Goal: Information Seeking & Learning: Compare options

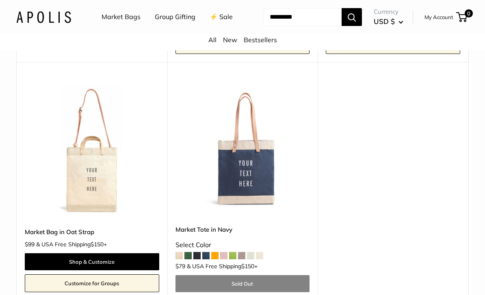
scroll to position [4130, 0]
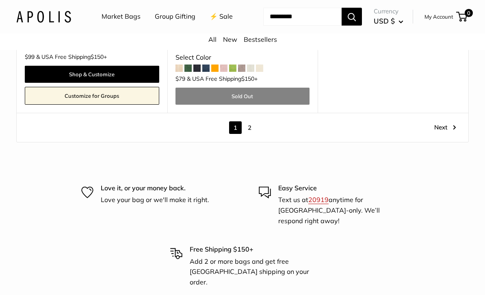
click at [247, 134] on link "2" at bounding box center [249, 128] width 13 height 13
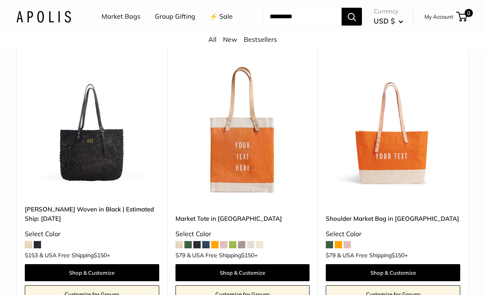
scroll to position [678, 0]
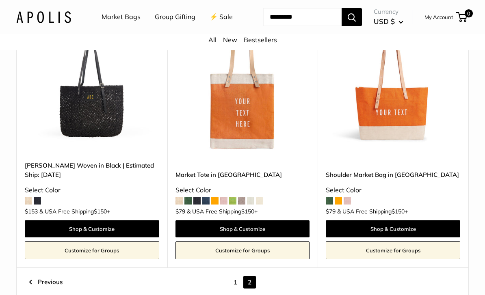
click at [117, 180] on link "[PERSON_NAME] Woven in Black | Estimated Ship: [DATE]" at bounding box center [92, 170] width 134 height 19
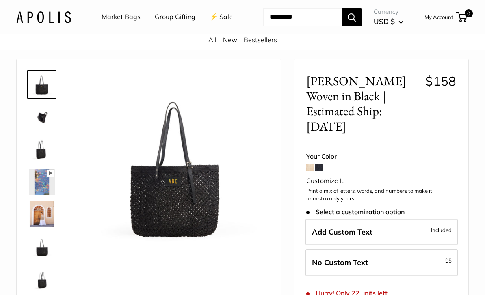
click at [215, 202] on img at bounding box center [175, 164] width 187 height 187
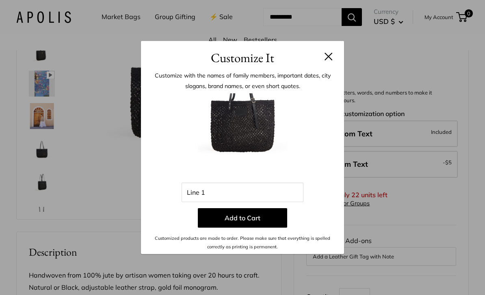
click at [41, 179] on div "Customize It Customize with the names of family members, important dates, city …" at bounding box center [242, 147] width 485 height 295
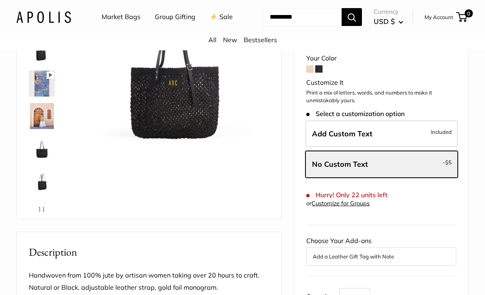
click at [41, 129] on img at bounding box center [42, 116] width 26 height 26
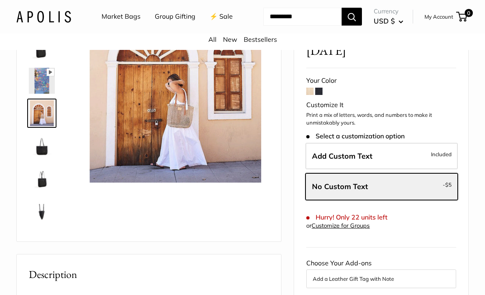
scroll to position [84, 0]
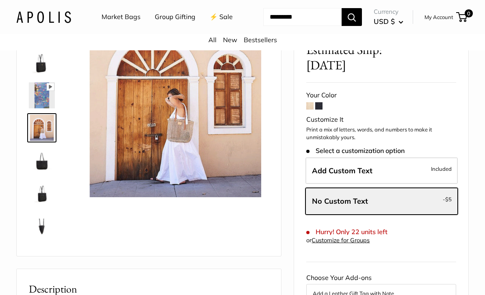
click at [40, 173] on img at bounding box center [42, 160] width 26 height 26
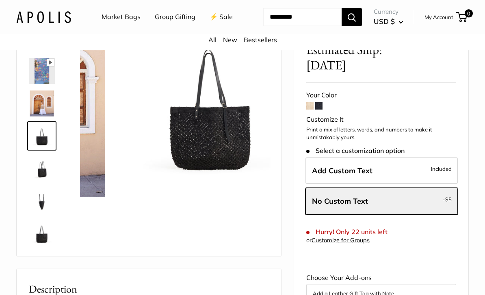
scroll to position [52, 0]
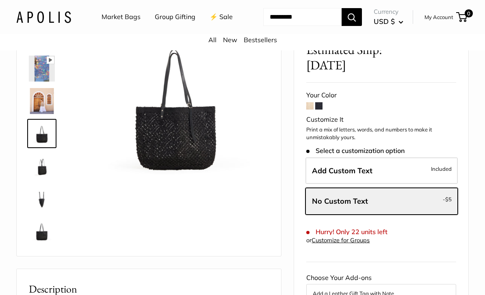
click at [40, 179] on img at bounding box center [42, 166] width 26 height 26
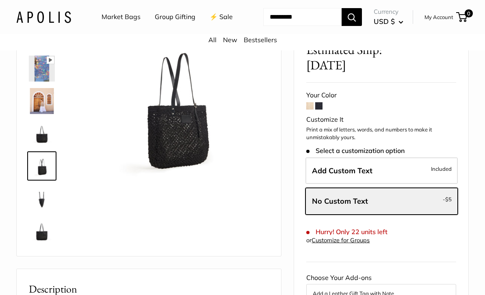
click at [43, 211] on img at bounding box center [42, 199] width 26 height 26
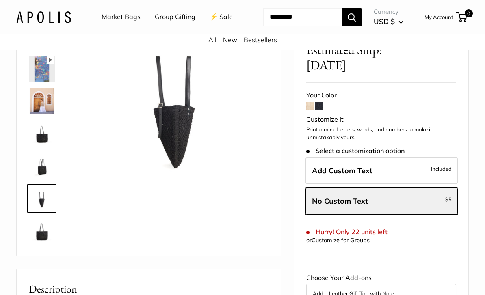
click at [43, 244] on img at bounding box center [42, 231] width 26 height 26
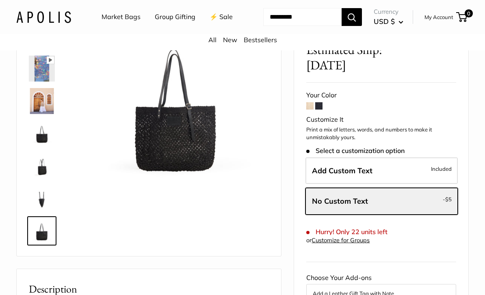
click at [40, 114] on img at bounding box center [42, 101] width 26 height 26
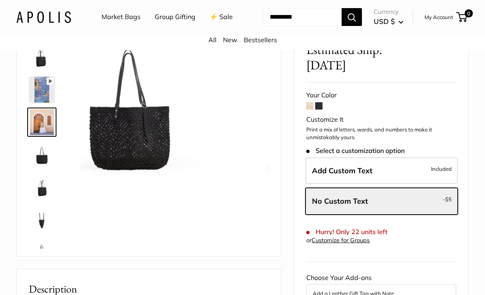
scroll to position [25, 0]
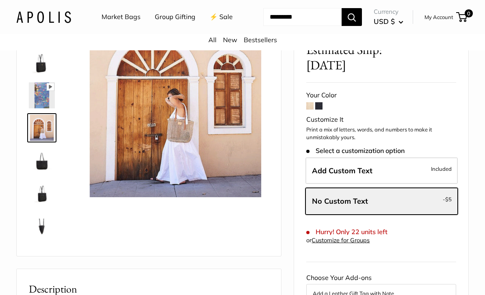
click at [309, 110] on span at bounding box center [309, 105] width 7 height 7
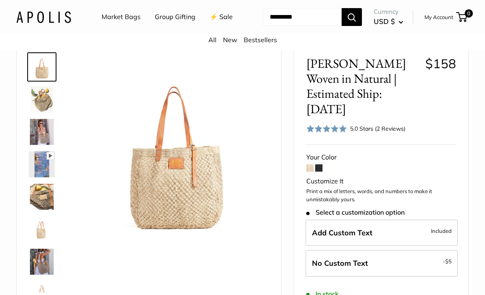
scroll to position [39, 0]
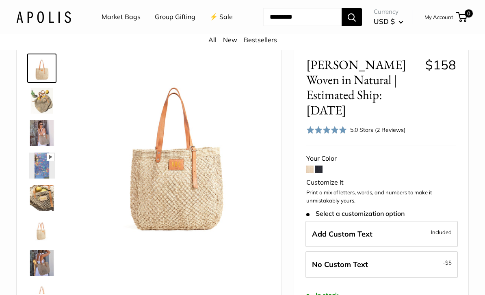
click at [48, 146] on img at bounding box center [42, 133] width 26 height 26
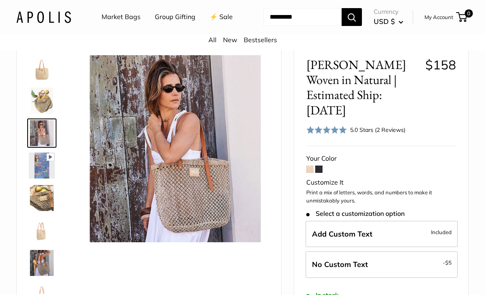
click at [41, 211] on img at bounding box center [42, 198] width 26 height 26
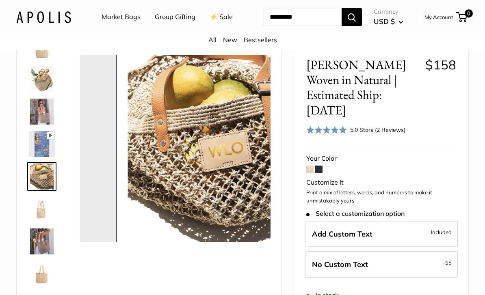
scroll to position [25, 0]
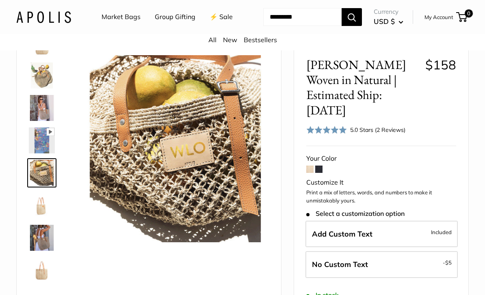
click at [35, 218] on img at bounding box center [42, 205] width 26 height 26
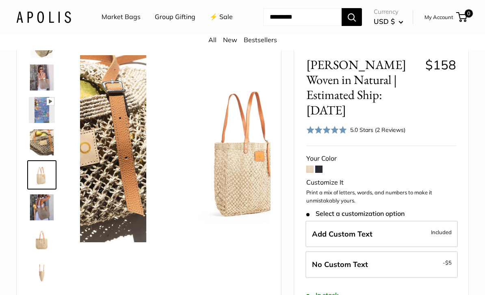
scroll to position [58, 0]
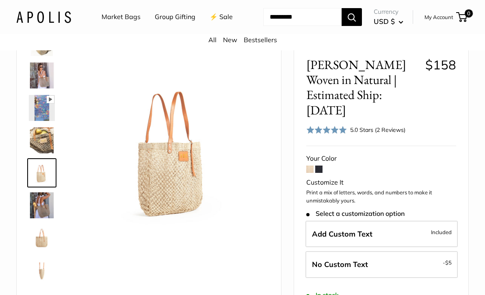
click at [39, 251] on img at bounding box center [42, 238] width 26 height 26
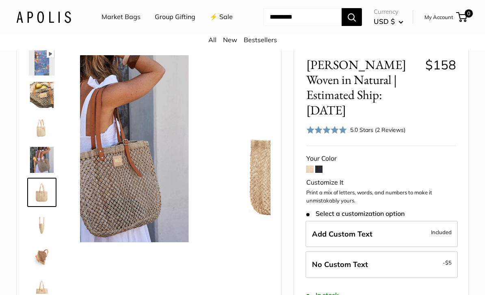
scroll to position [117, 0]
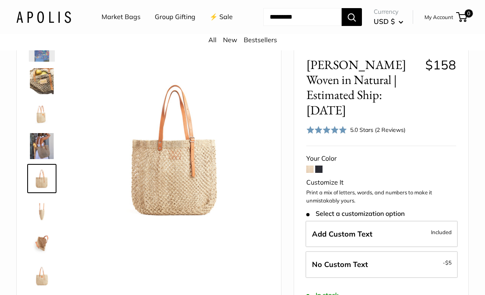
click at [39, 224] on img at bounding box center [42, 211] width 26 height 26
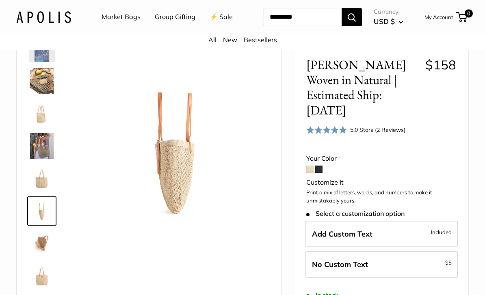
click at [210, 201] on img at bounding box center [175, 148] width 187 height 187
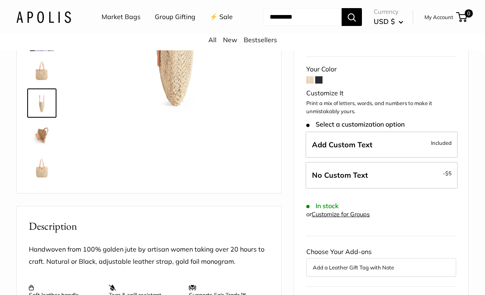
scroll to position [47, 0]
